Goal: Information Seeking & Learning: Learn about a topic

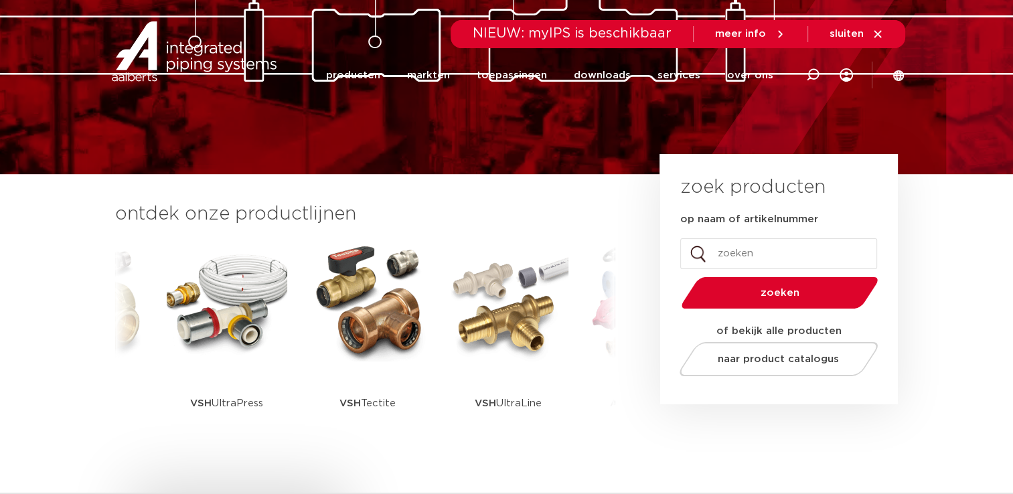
click at [786, 291] on span "zoeken" at bounding box center [780, 293] width 128 height 10
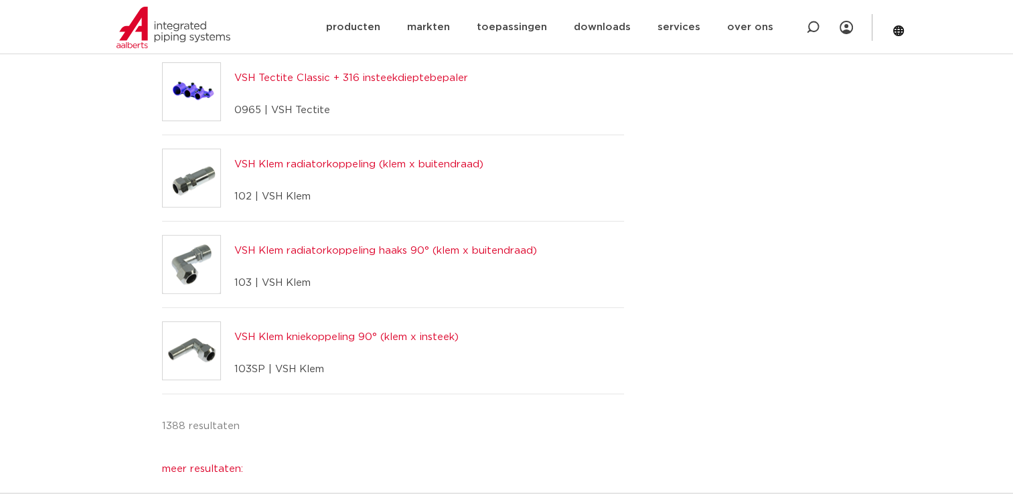
scroll to position [402, 0]
click at [352, 25] on link "producten" at bounding box center [353, 27] width 54 height 54
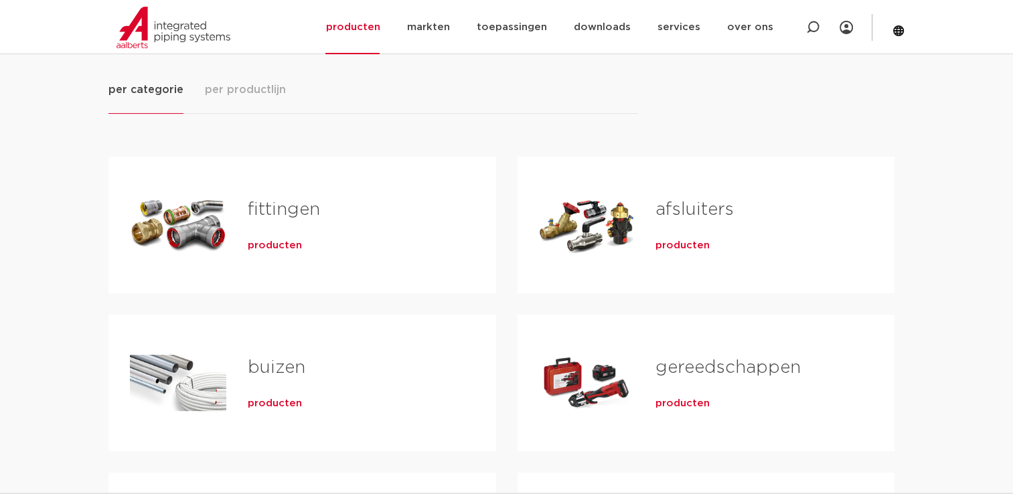
scroll to position [201, 0]
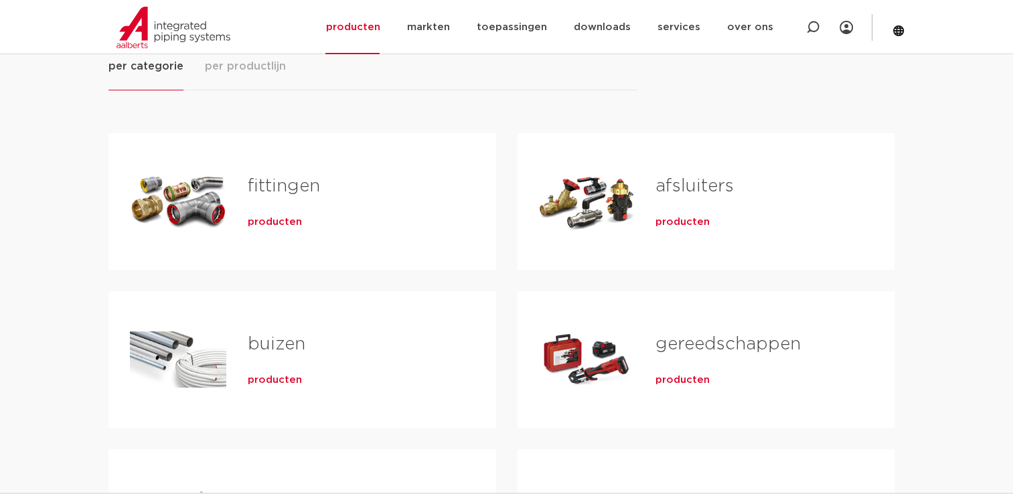
click at [684, 374] on span "producten" at bounding box center [683, 380] width 54 height 13
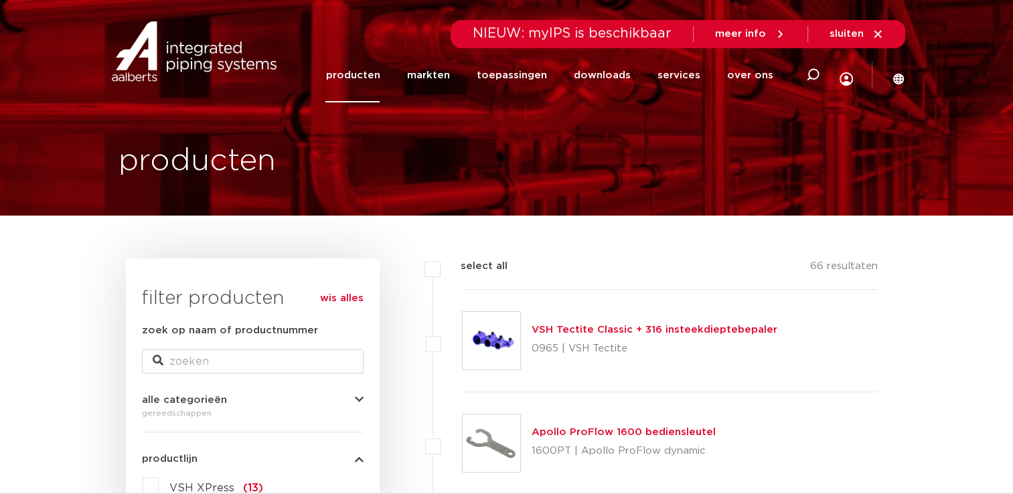
click at [356, 74] on link "producten" at bounding box center [353, 75] width 54 height 54
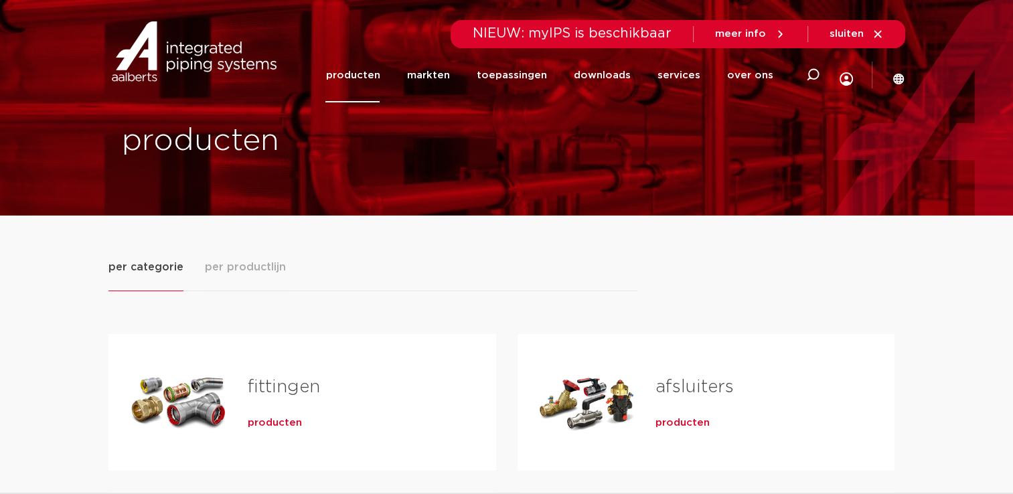
click at [683, 418] on span "producten" at bounding box center [683, 423] width 54 height 13
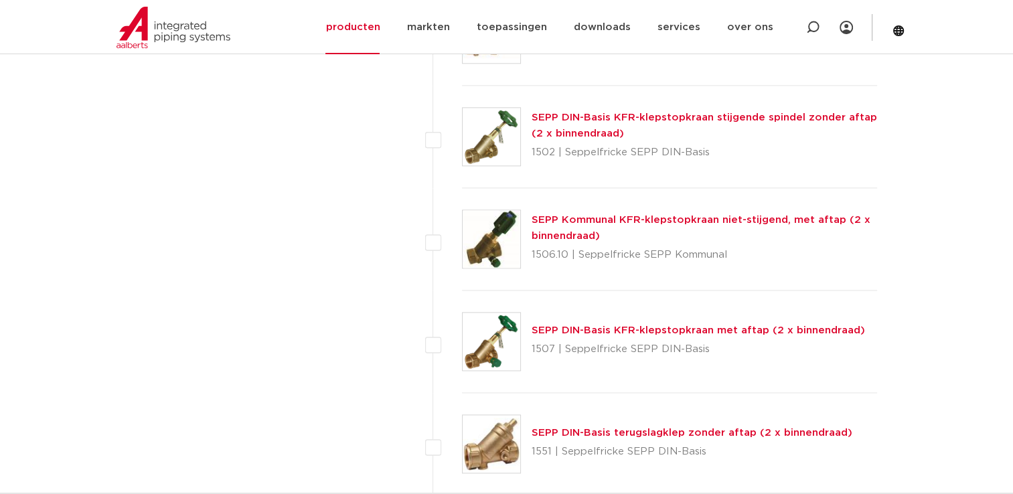
scroll to position [2143, 0]
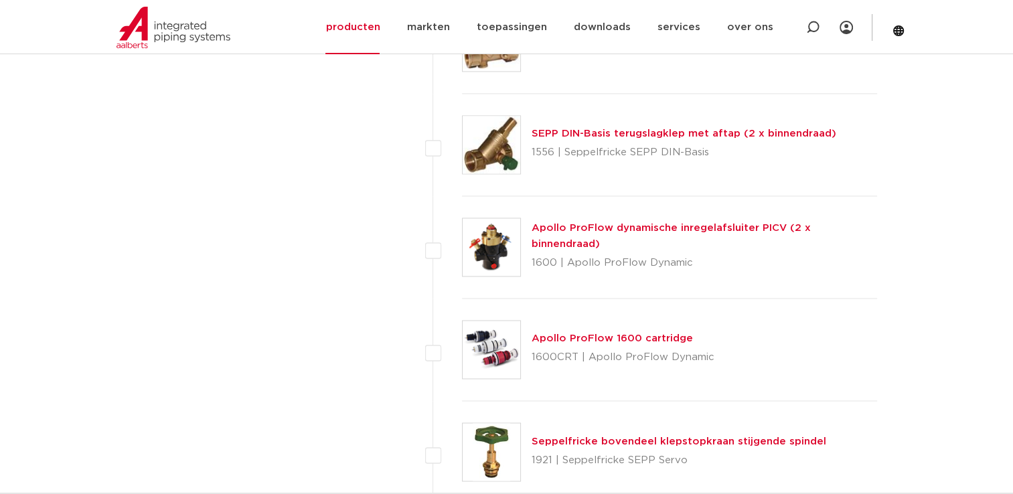
drag, startPoint x: 656, startPoint y: 232, endPoint x: 643, endPoint y: 234, distance: 12.9
click at [643, 234] on link "Apollo ProFlow dynamische inregelafsluiter PICV (2 x binnendraad)" at bounding box center [671, 236] width 279 height 26
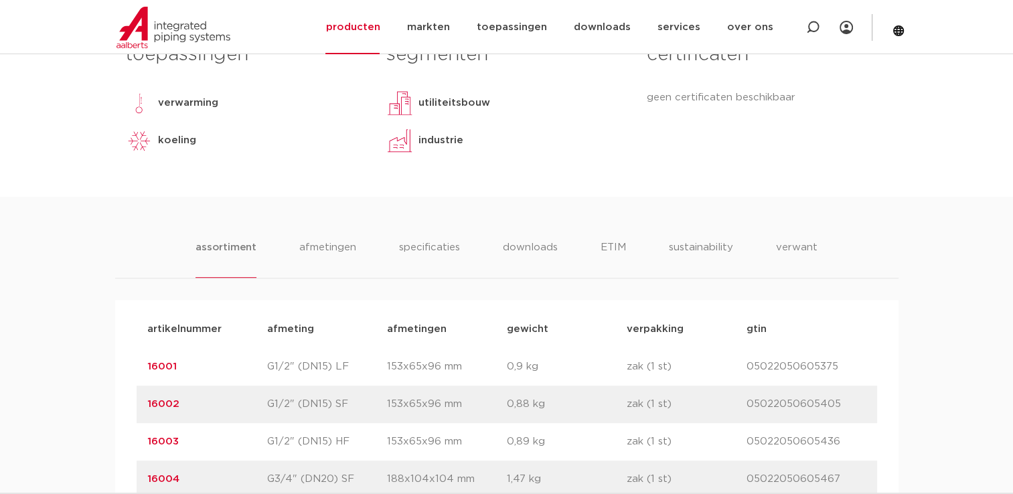
scroll to position [587, 0]
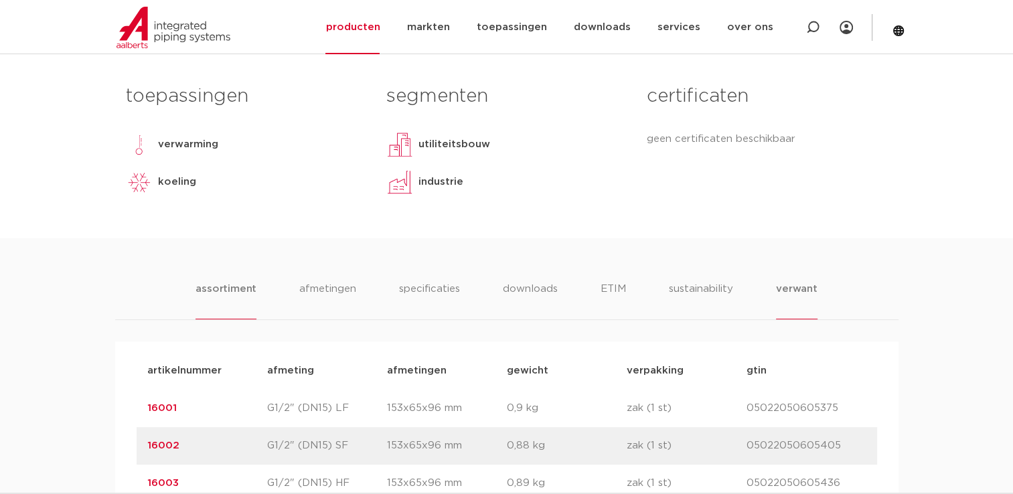
click at [798, 287] on li "verwant" at bounding box center [797, 300] width 42 height 38
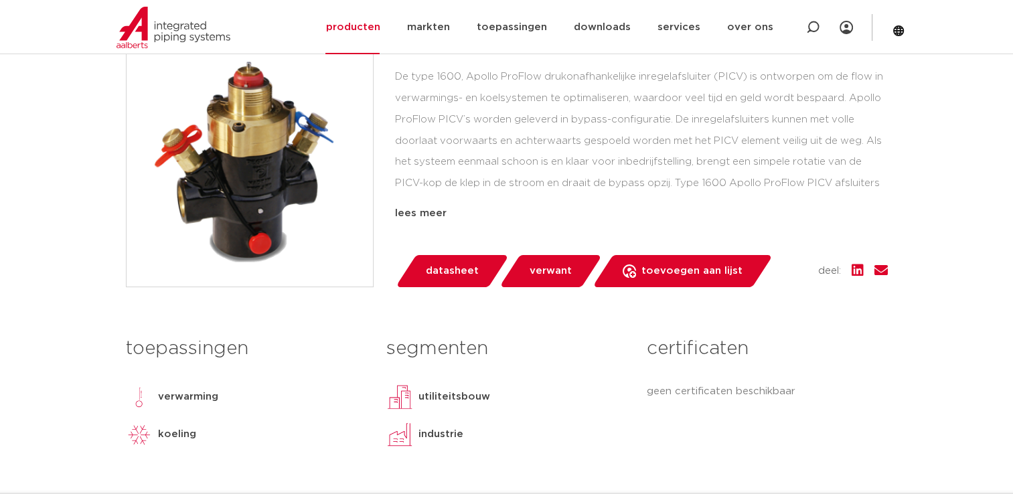
scroll to position [335, 0]
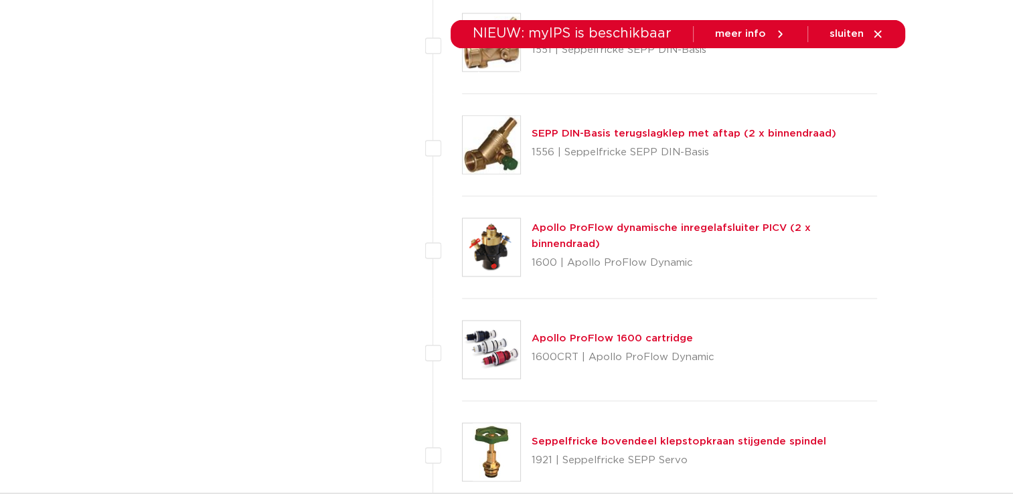
click at [668, 230] on link "Apollo ProFlow dynamische inregelafsluiter PICV (2 x binnendraad)" at bounding box center [671, 236] width 279 height 26
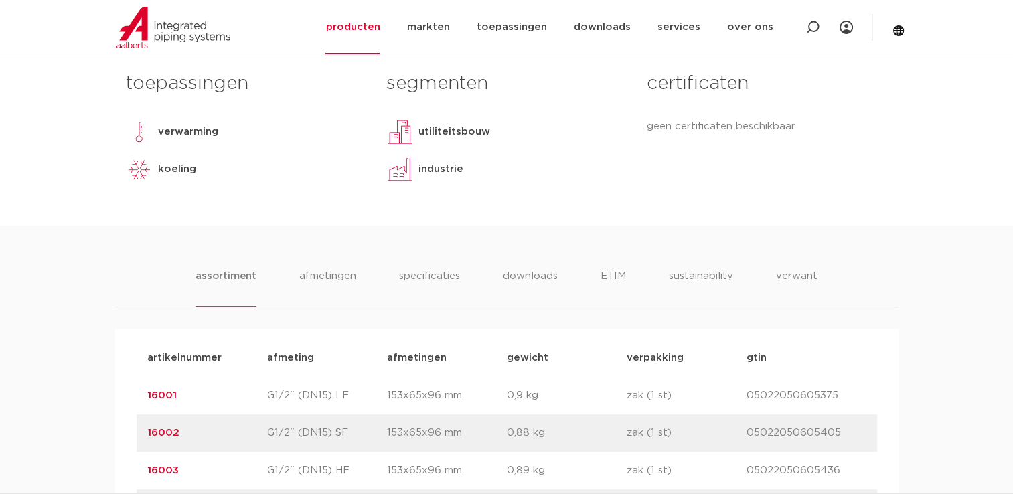
scroll to position [603, 0]
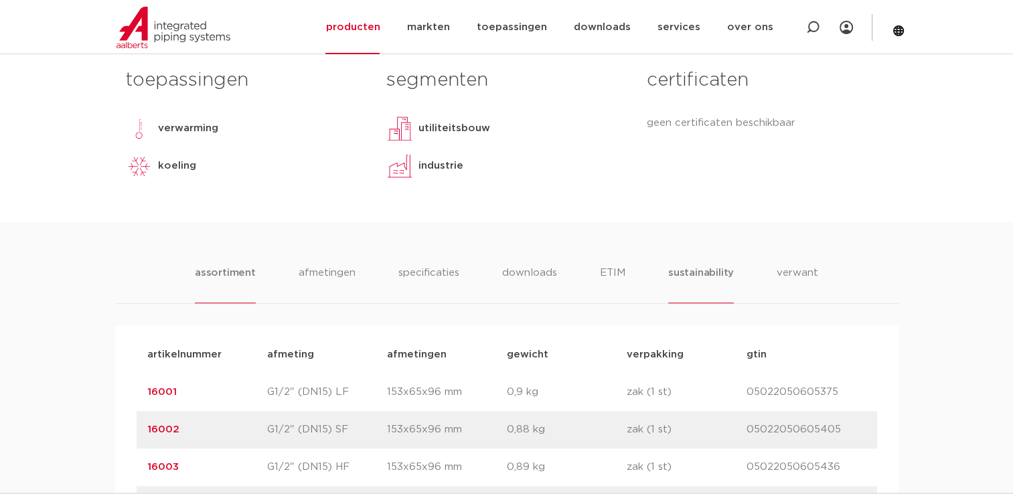
click at [701, 271] on li "sustainability" at bounding box center [701, 284] width 66 height 38
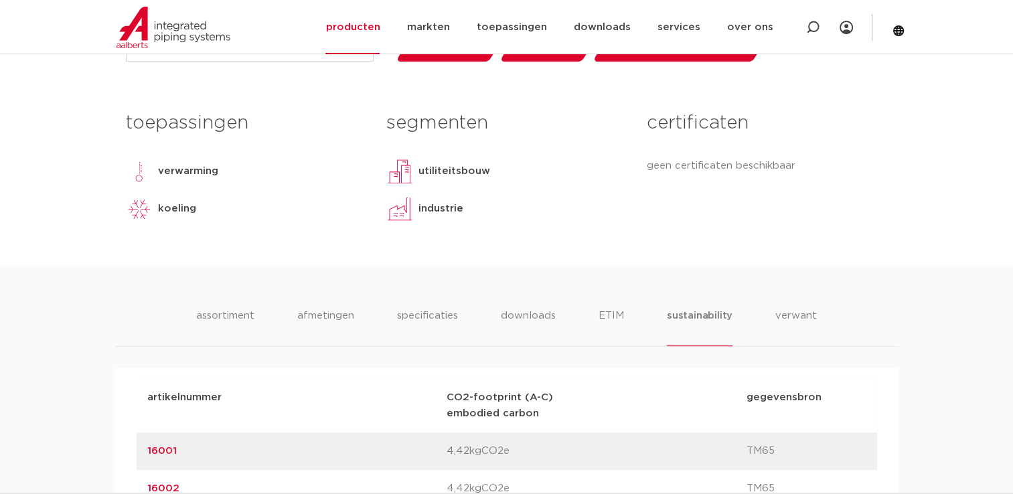
scroll to position [536, 0]
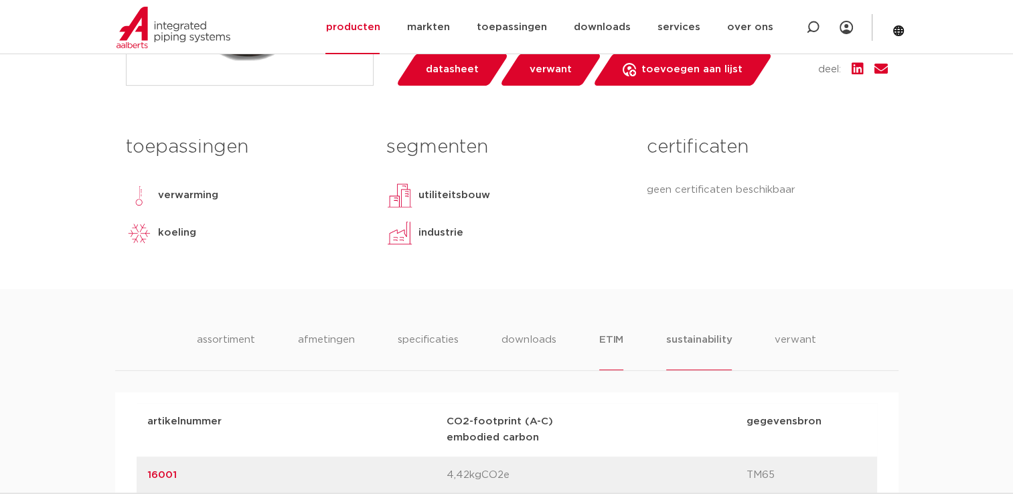
click at [609, 342] on li "ETIM" at bounding box center [611, 351] width 24 height 38
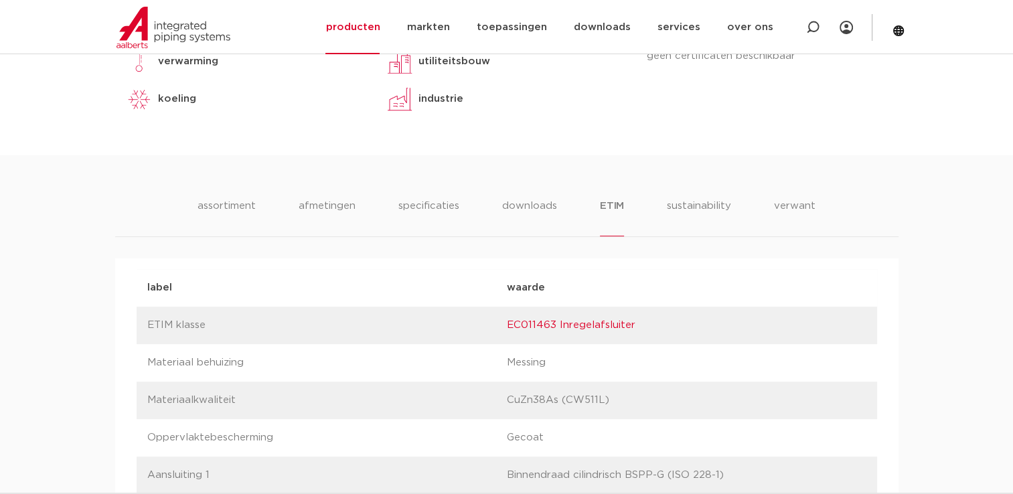
scroll to position [603, 0]
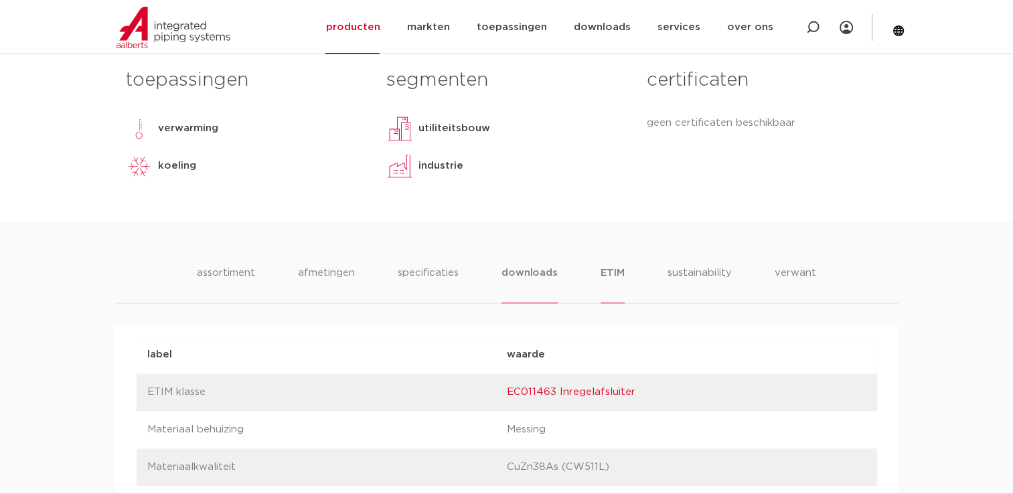
click at [535, 272] on li "downloads" at bounding box center [530, 284] width 56 height 38
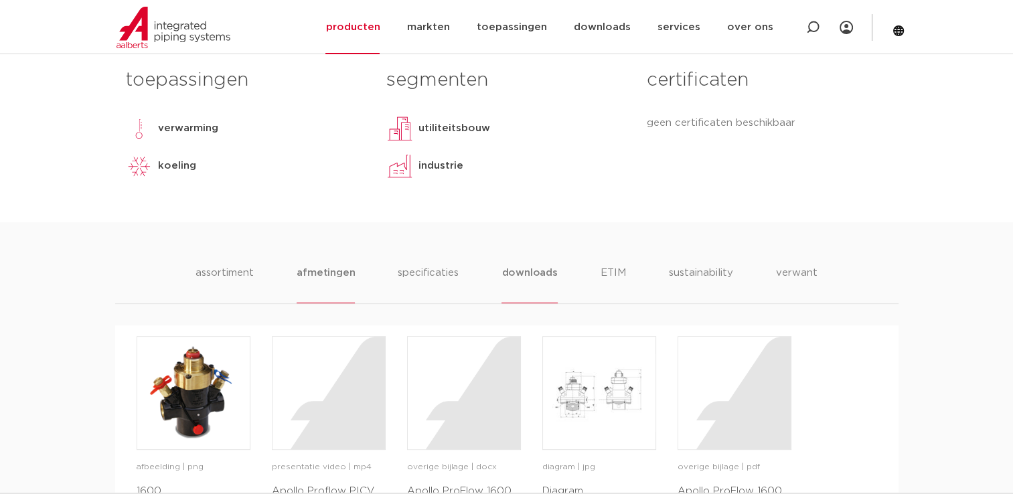
click at [307, 269] on li "afmetingen" at bounding box center [326, 284] width 58 height 38
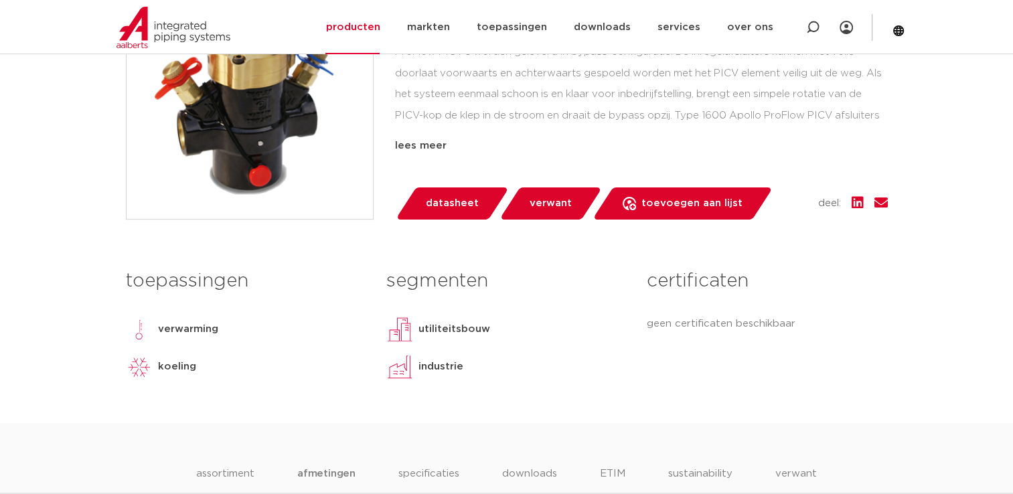
scroll to position [670, 0]
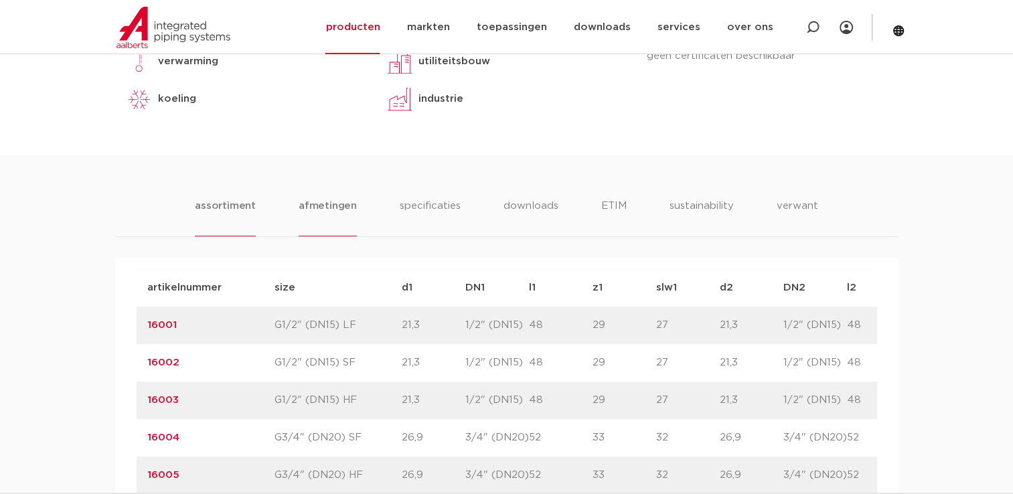
click at [232, 203] on li "assortiment" at bounding box center [225, 217] width 61 height 38
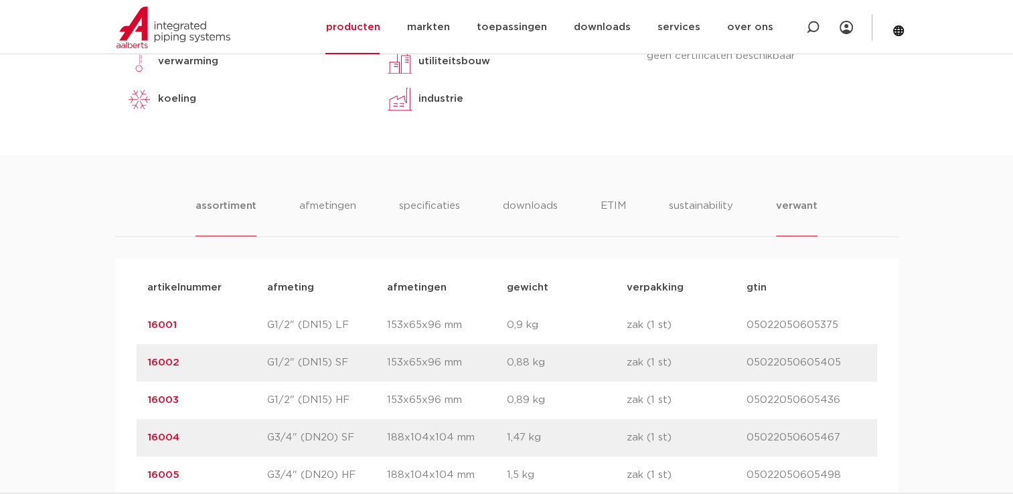
click at [794, 204] on li "verwant" at bounding box center [797, 217] width 42 height 38
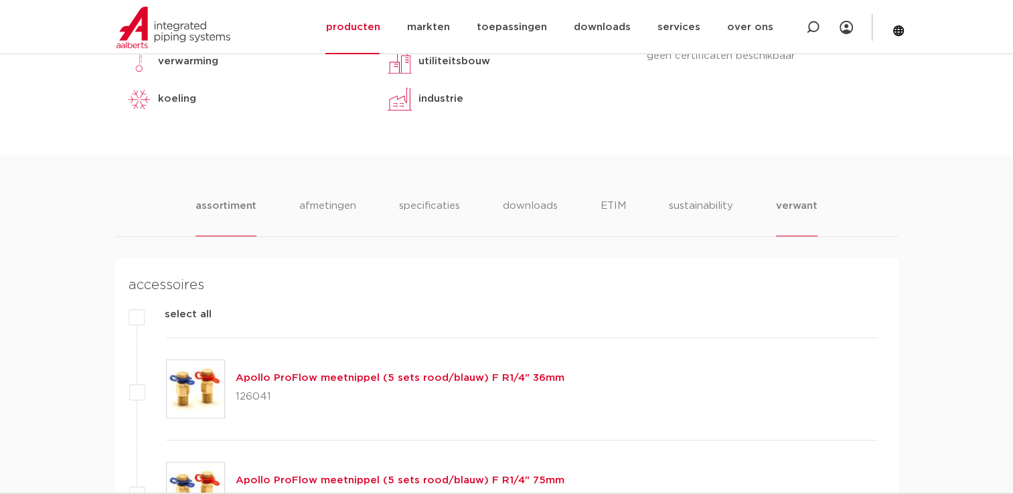
click at [222, 205] on li "assortiment" at bounding box center [226, 217] width 61 height 38
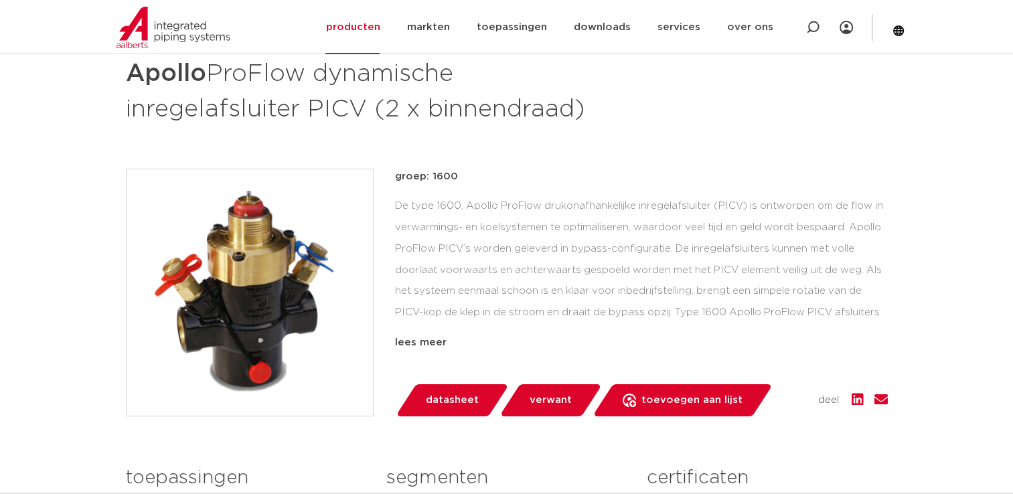
scroll to position [0, 0]
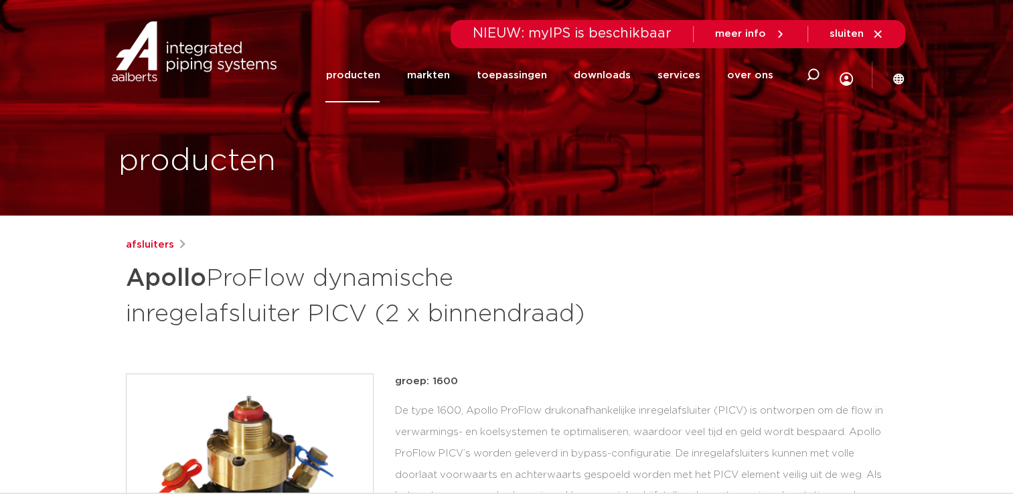
click at [371, 71] on link "producten" at bounding box center [353, 75] width 54 height 54
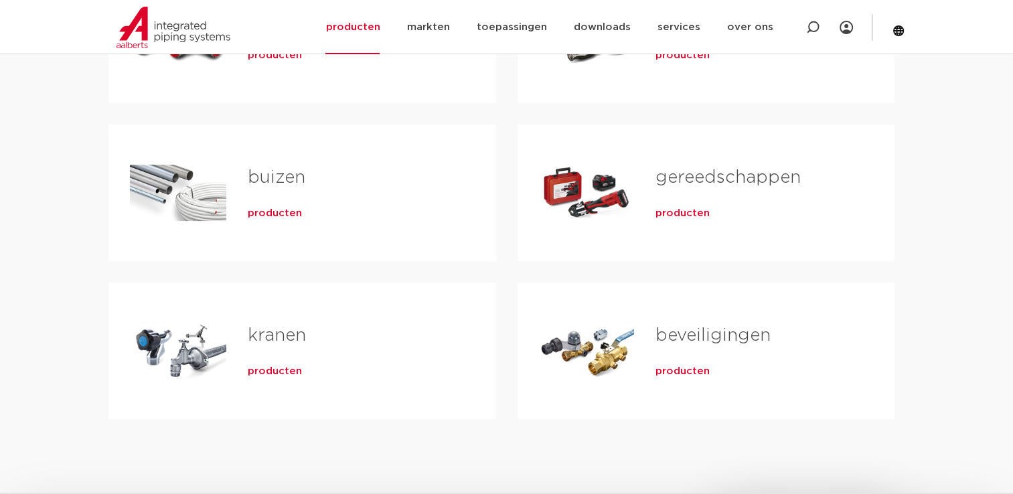
scroll to position [437, 0]
